Goal: Information Seeking & Learning: Learn about a topic

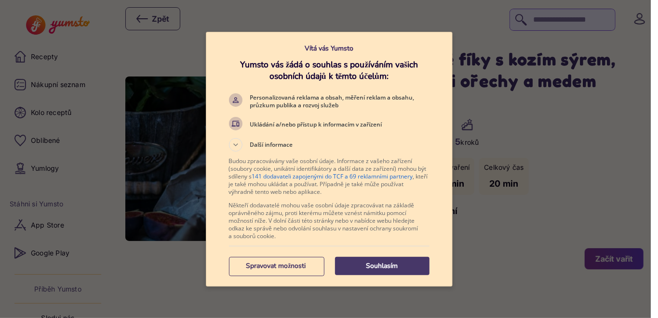
click at [389, 265] on p "Souhlasím" at bounding box center [382, 267] width 94 height 10
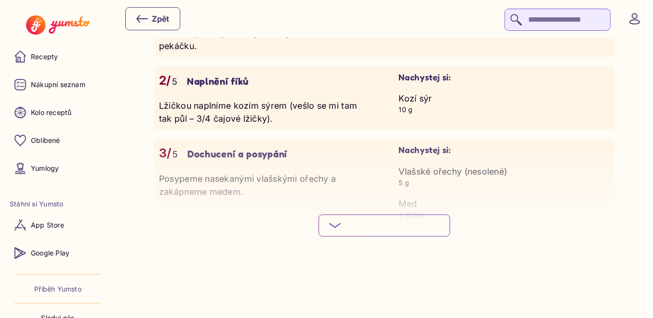
scroll to position [867, 0]
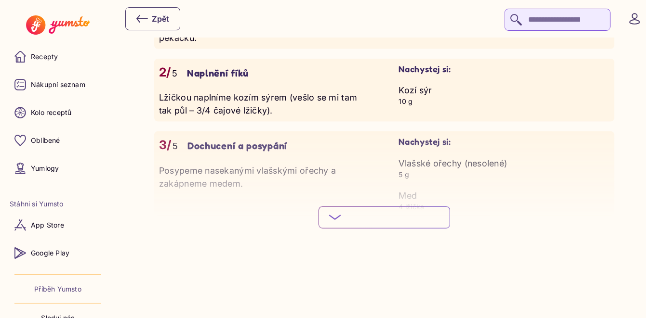
click at [359, 215] on span "Podívej se na celý postup" at bounding box center [391, 218] width 95 height 10
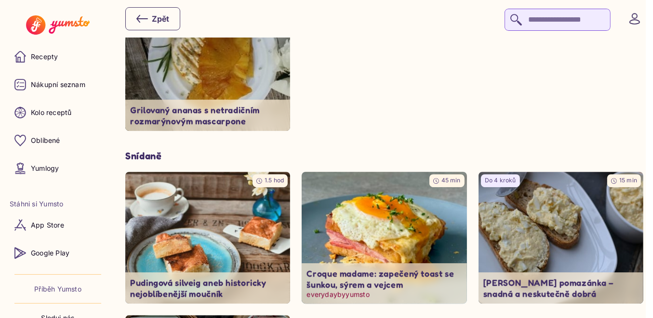
scroll to position [2602, 0]
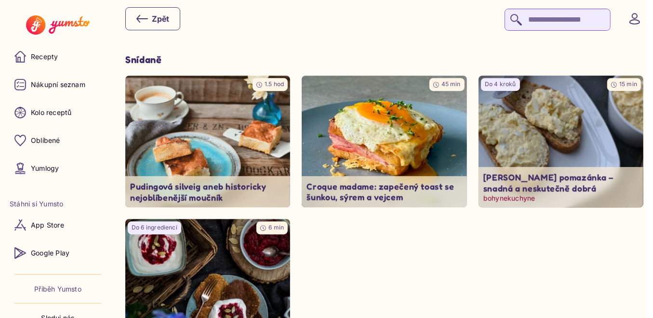
click at [523, 146] on img at bounding box center [560, 141] width 173 height 139
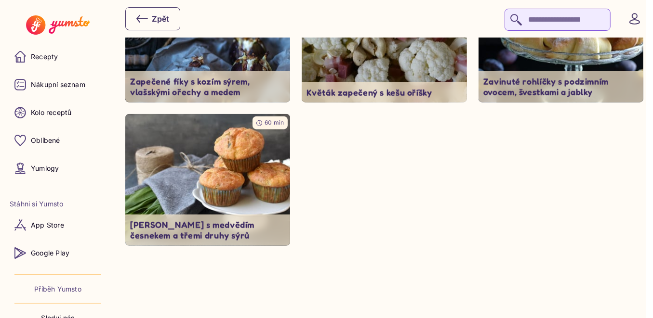
scroll to position [1652, 0]
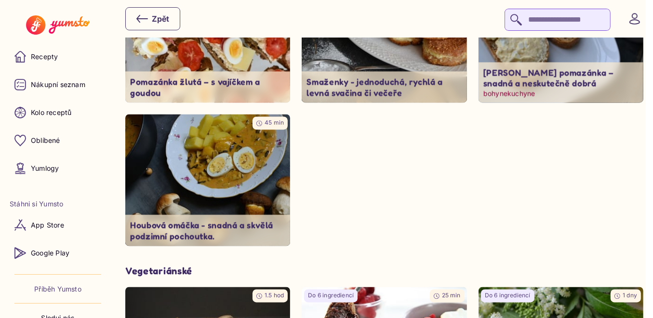
click at [540, 89] on p "bohynekuchyne" at bounding box center [560, 94] width 155 height 10
click at [503, 93] on p "bohynekuchyne" at bounding box center [560, 94] width 155 height 10
click at [512, 73] on p "[PERSON_NAME] pomazánka – snadná a neskutečně dobrá" at bounding box center [560, 78] width 155 height 22
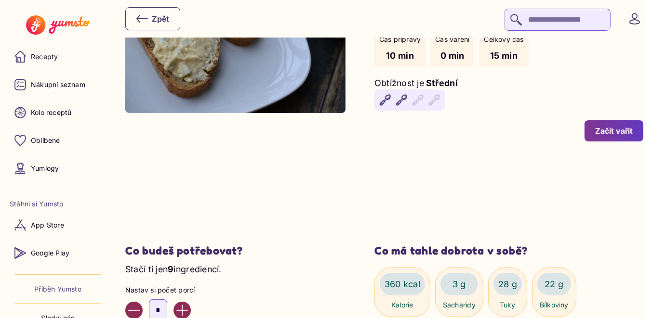
scroll to position [0, 0]
